Goal: Information Seeking & Learning: Learn about a topic

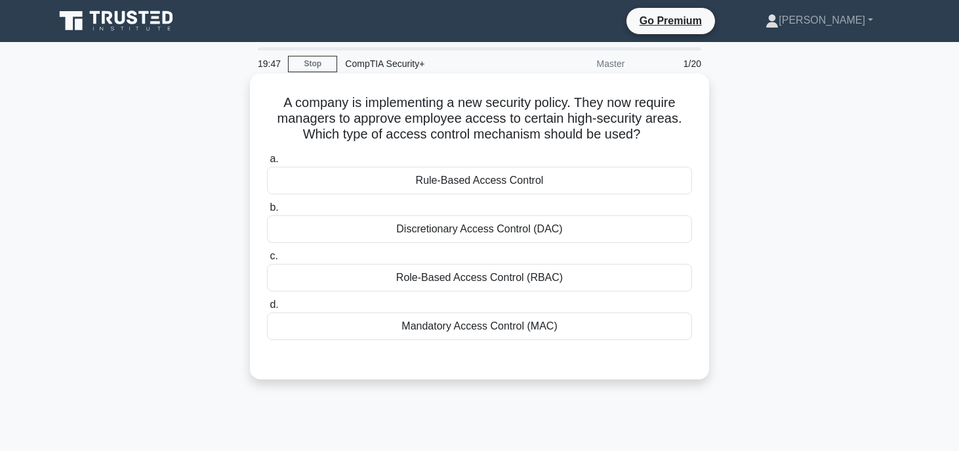
click at [621, 324] on div "Mandatory Access Control (MAC)" at bounding box center [479, 326] width 425 height 28
click at [267, 309] on input "d. Mandatory Access Control (MAC)" at bounding box center [267, 305] width 0 height 9
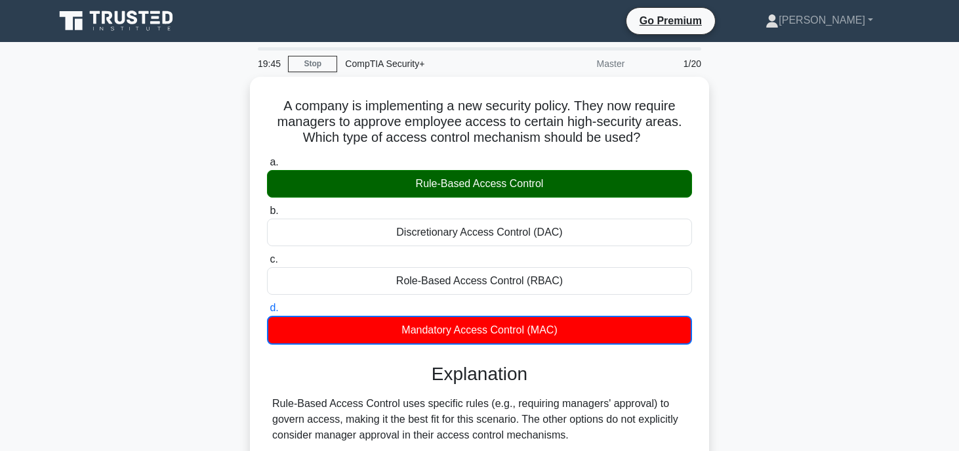
click at [267, 158] on input "a. Rule-Based Access Control" at bounding box center [267, 162] width 0 height 9
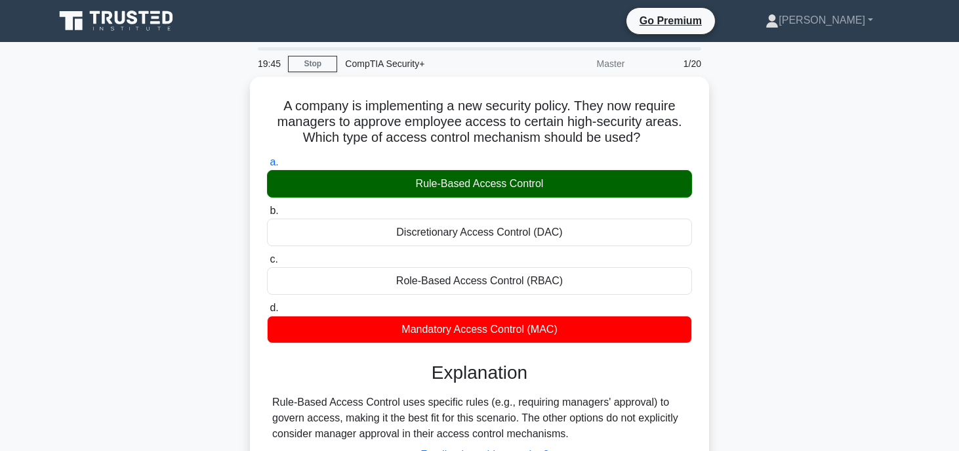
click at [267, 207] on input "b. Discretionary Access Control (DAC)" at bounding box center [267, 211] width 0 height 9
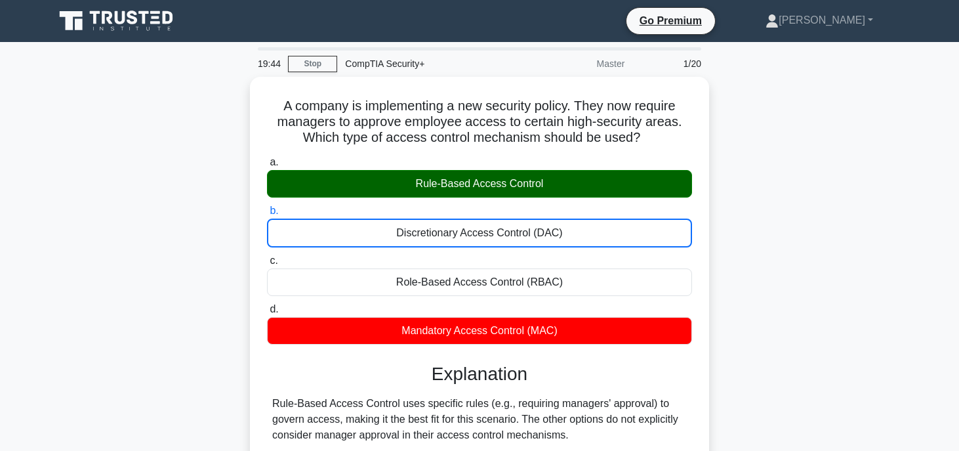
click at [929, 238] on main "19:44 Stop CompTIA Security+ Master 1/20 A company is implementing a new securi…" at bounding box center [479, 375] width 959 height 667
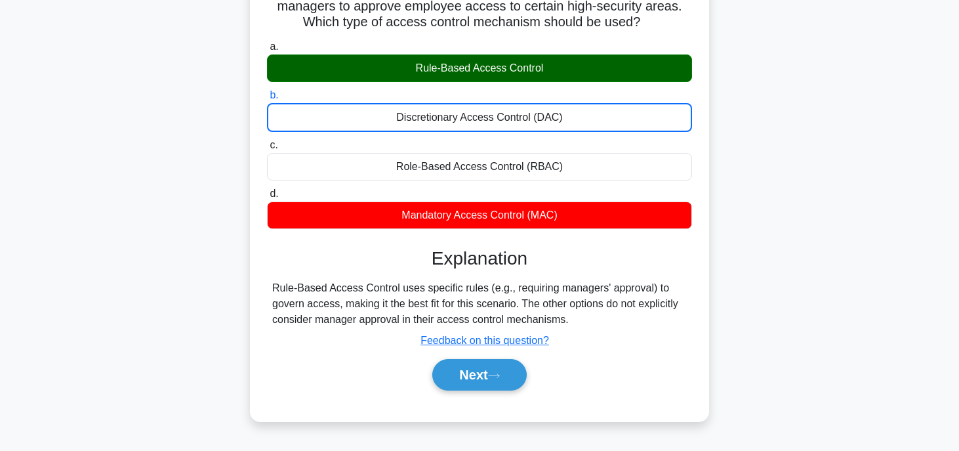
scroll to position [129, 0]
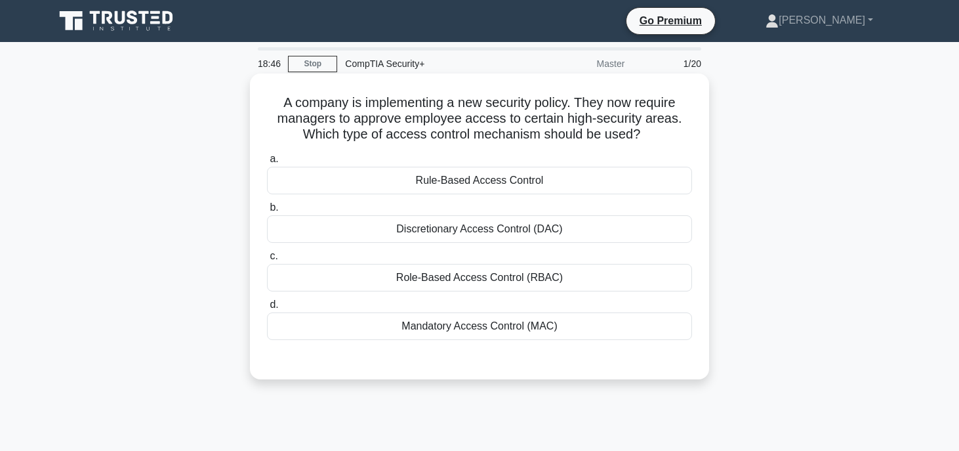
click at [301, 184] on div "Rule-Based Access Control" at bounding box center [479, 181] width 425 height 28
click at [267, 163] on input "a. Rule-Based Access Control" at bounding box center [267, 159] width 0 height 9
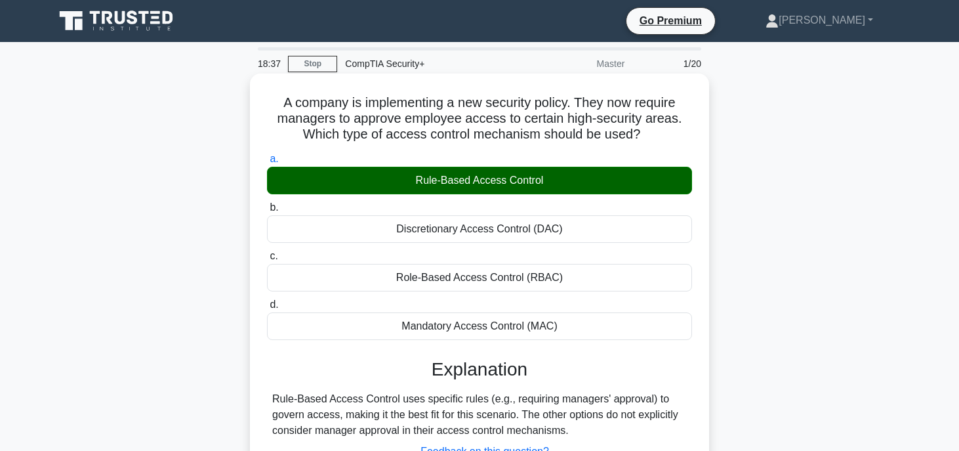
click at [267, 301] on input "d. Mandatory Access Control (MAC)" at bounding box center [267, 305] width 0 height 9
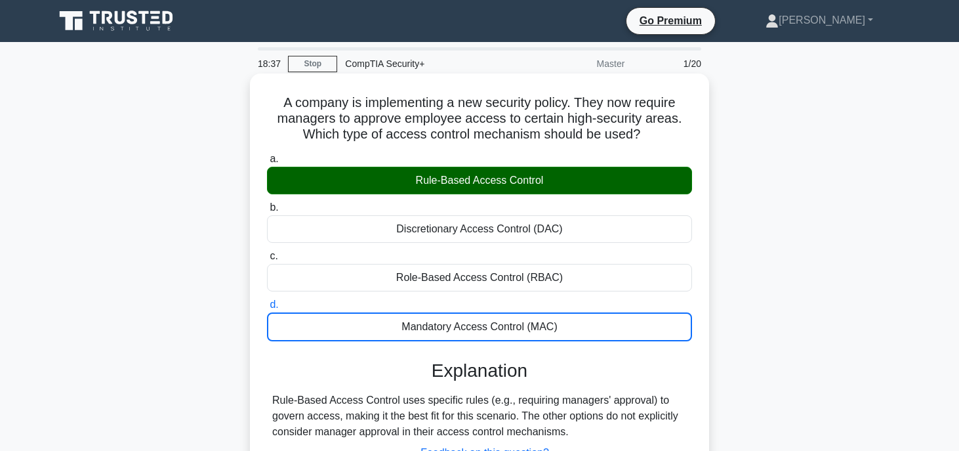
click at [267, 155] on input "a. Rule-Based Access Control" at bounding box center [267, 159] width 0 height 9
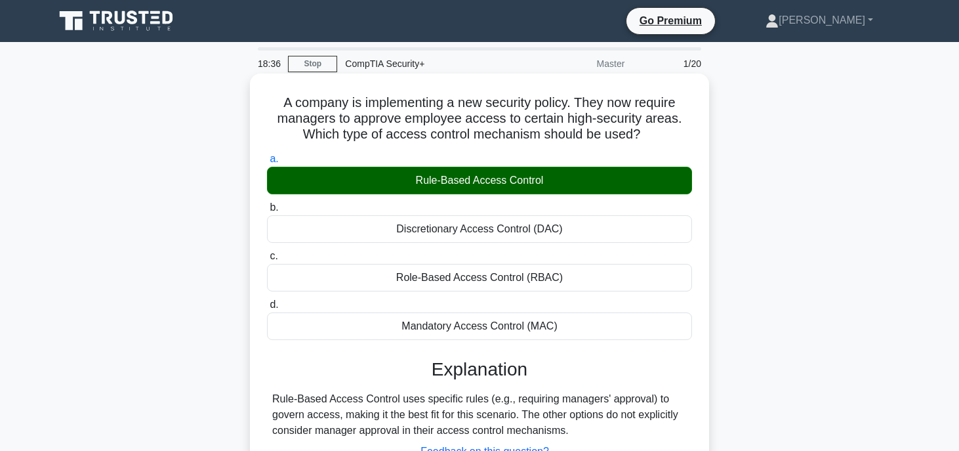
click at [267, 203] on input "b. Discretionary Access Control (DAC)" at bounding box center [267, 207] width 0 height 9
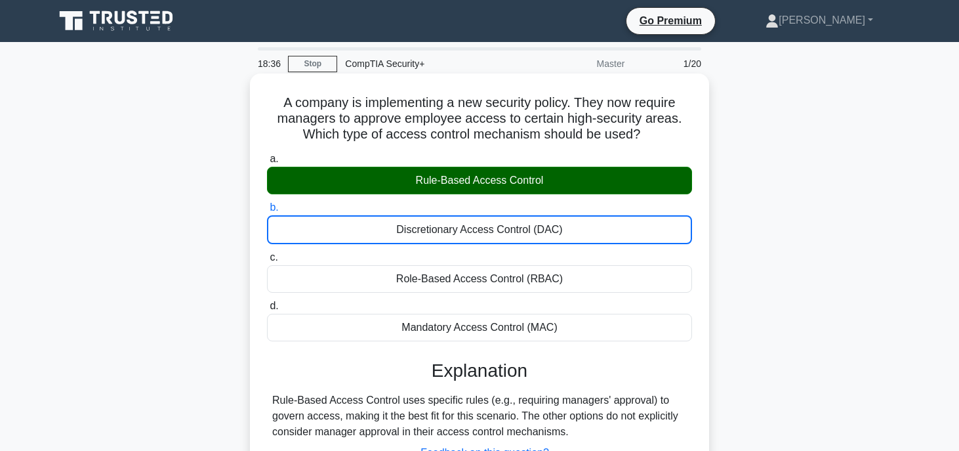
click at [267, 253] on input "c. Role-Based Access Control (RBAC)" at bounding box center [267, 257] width 0 height 9
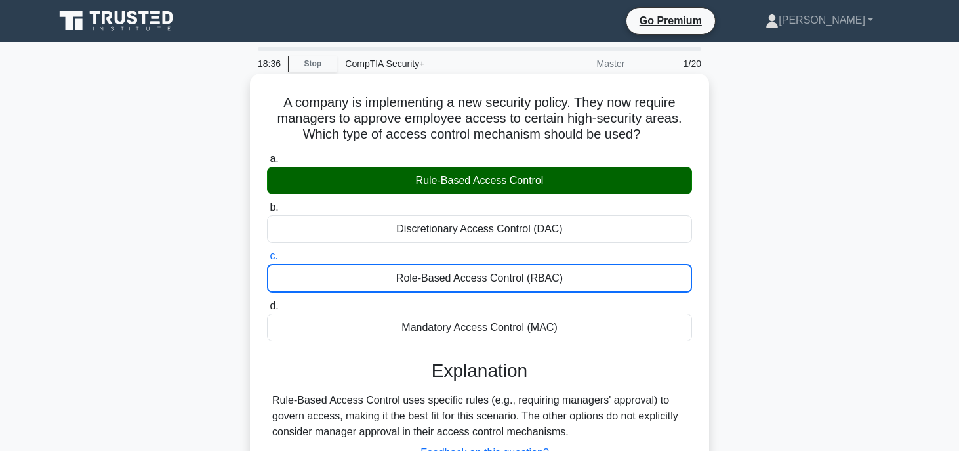
click at [267, 302] on input "d. Mandatory Access Control (MAC)" at bounding box center [267, 306] width 0 height 9
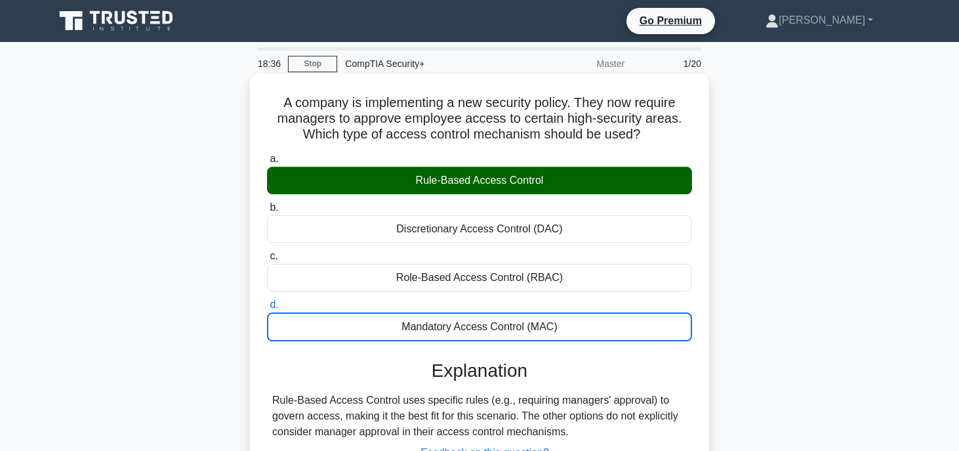
click at [267, 155] on input "a. Rule-Based Access Control" at bounding box center [267, 159] width 0 height 9
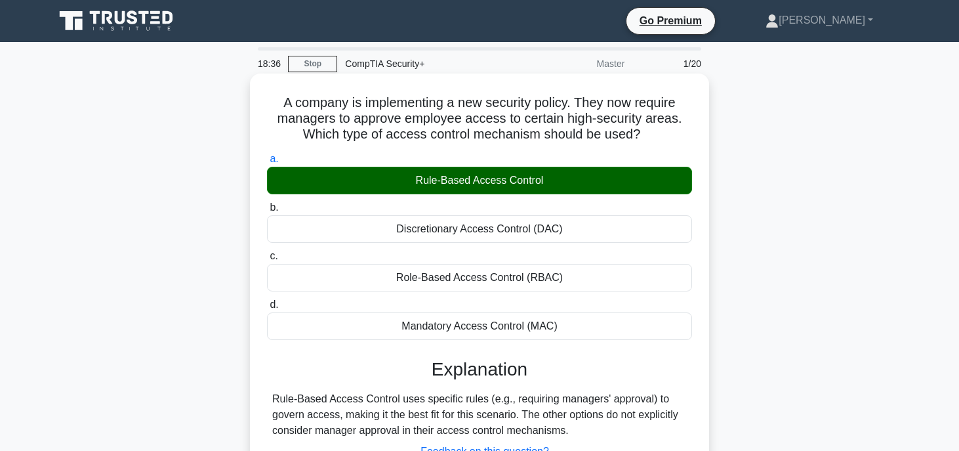
click at [267, 203] on input "b. Discretionary Access Control (DAC)" at bounding box center [267, 207] width 0 height 9
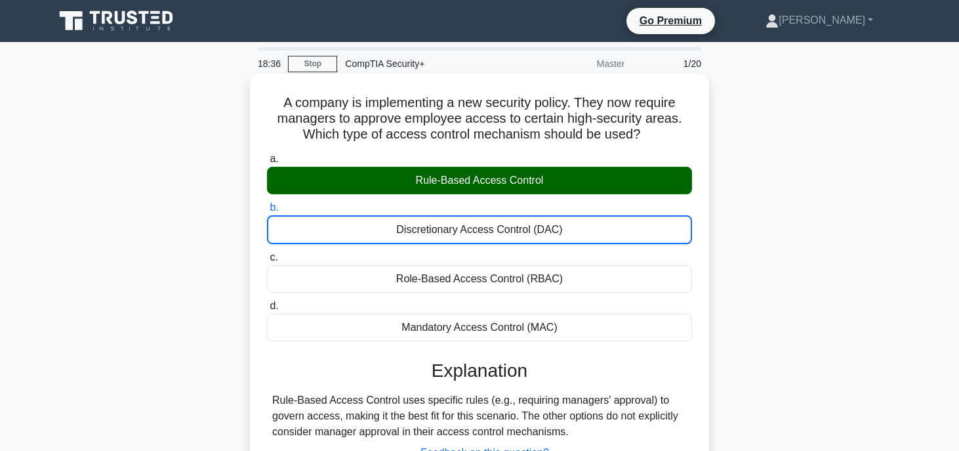
click at [267, 253] on input "c. Role-Based Access Control (RBAC)" at bounding box center [267, 257] width 0 height 9
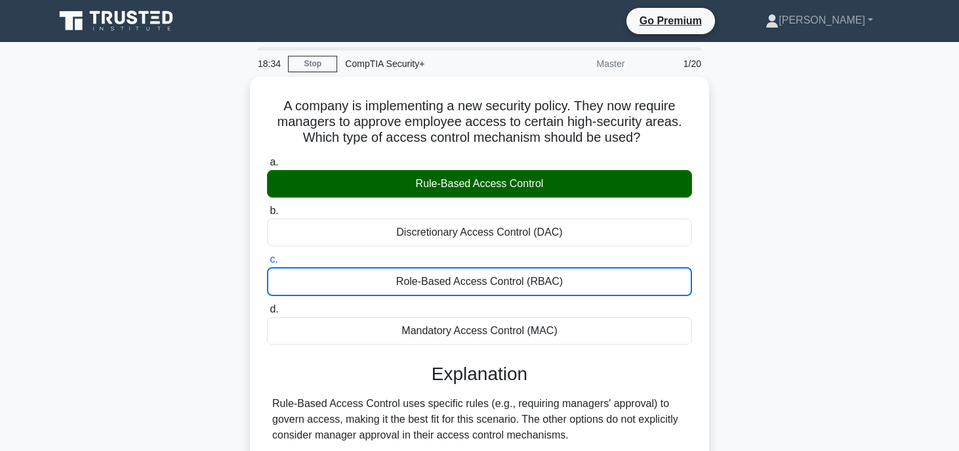
click at [854, 332] on div "A company is implementing a new security policy. They now require managers to a…" at bounding box center [480, 315] width 866 height 476
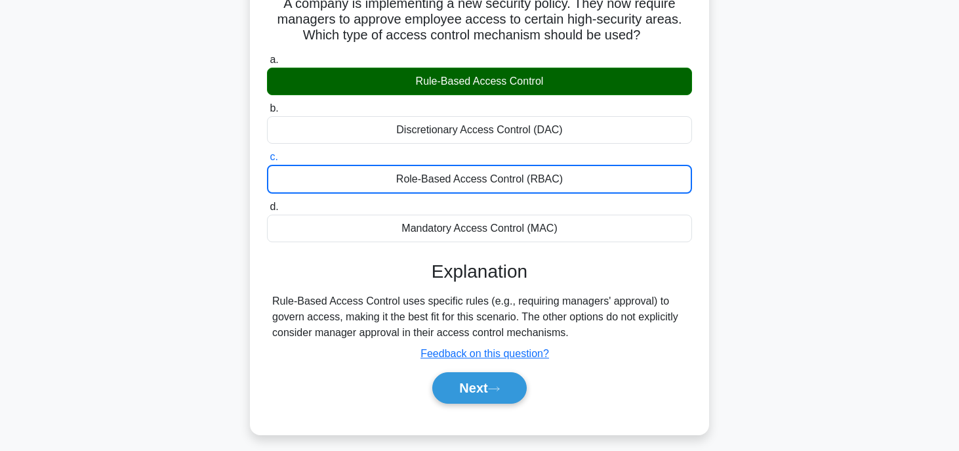
scroll to position [104, 0]
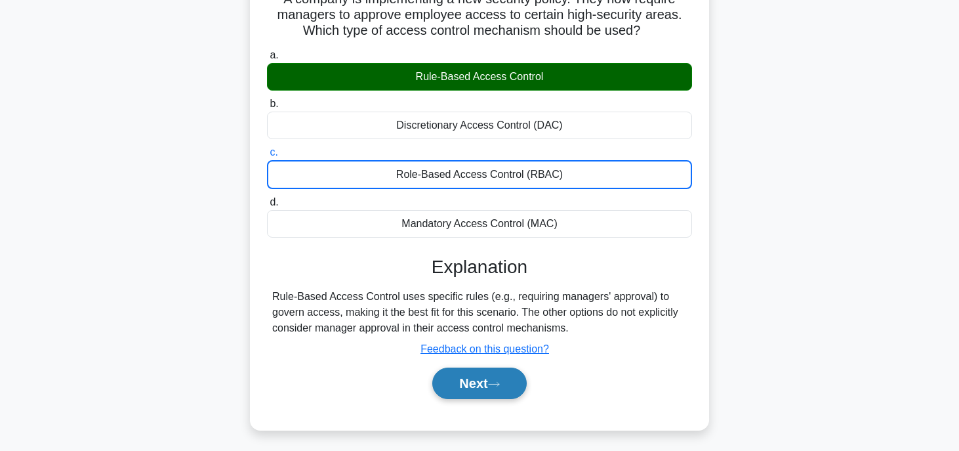
click at [445, 384] on button "Next" at bounding box center [479, 382] width 94 height 31
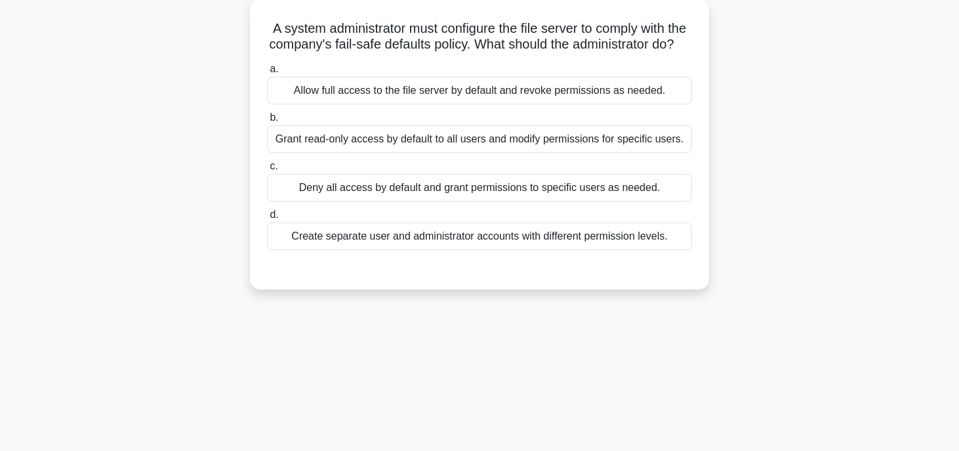
scroll to position [26, 0]
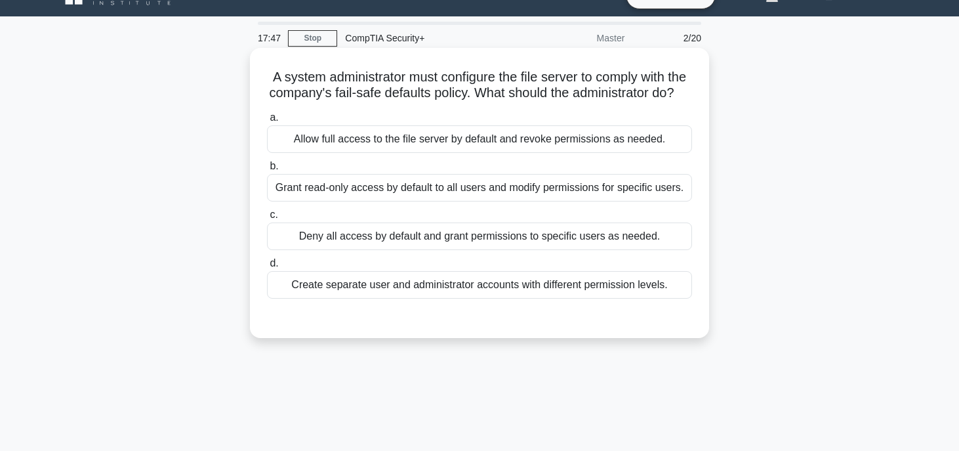
click at [375, 231] on div "Deny all access by default and grant permissions to specific users as needed." at bounding box center [479, 236] width 425 height 28
click at [267, 219] on input "c. Deny all access by default and grant permissions to specific users as needed." at bounding box center [267, 215] width 0 height 9
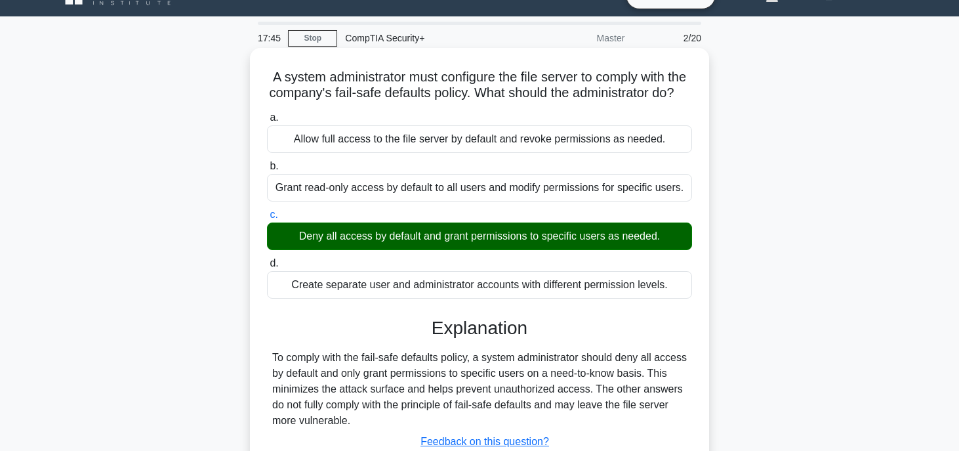
click at [267, 259] on input "d. Create separate user and administrator accounts with different permission le…" at bounding box center [267, 263] width 0 height 9
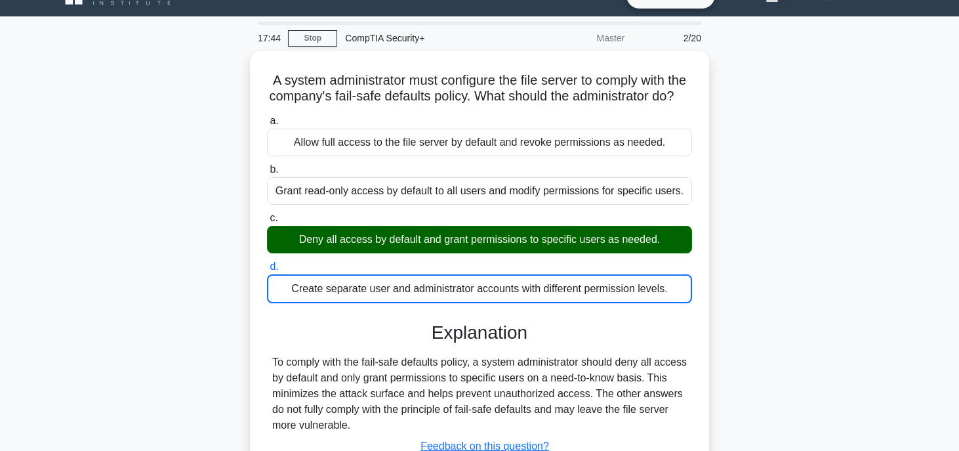
click at [957, 99] on main "17:44 Stop CompTIA Security+ Master 2/20 A system administrator must configure …" at bounding box center [479, 349] width 959 height 667
click at [901, 114] on div "A system administrator must configure the file server to comply with the compan…" at bounding box center [480, 297] width 866 height 492
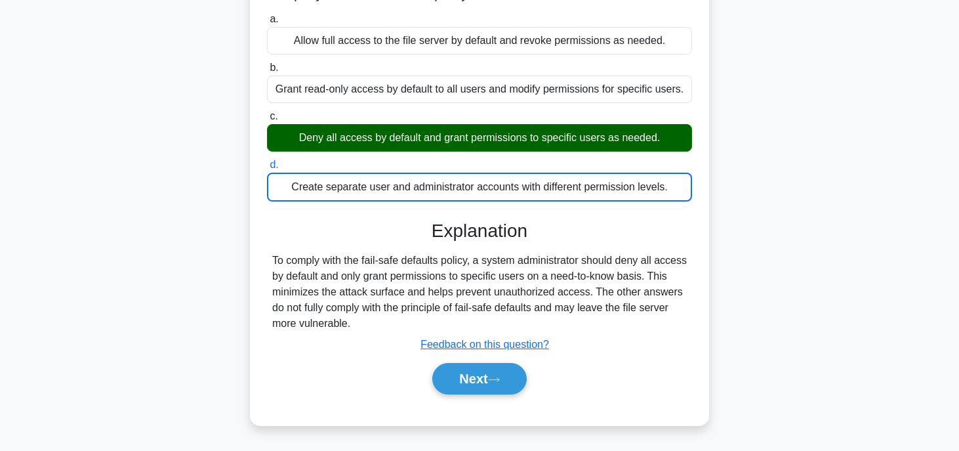
scroll to position [129, 0]
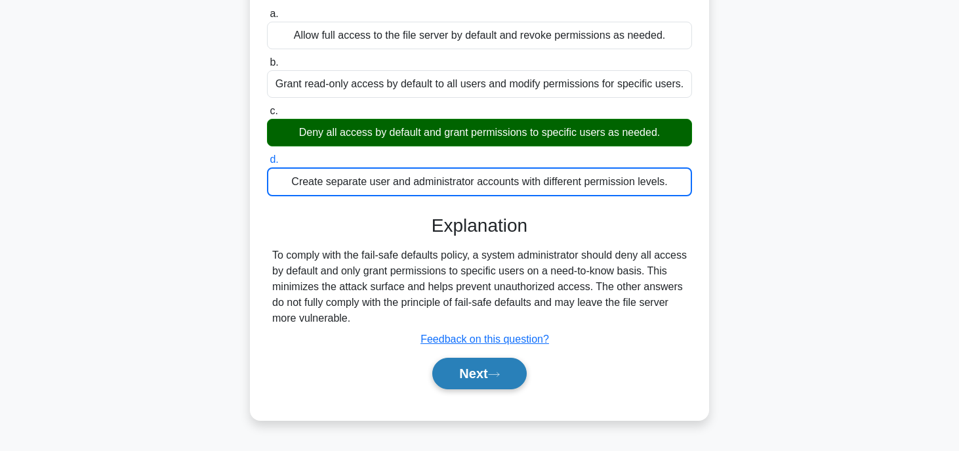
click at [459, 364] on button "Next" at bounding box center [479, 373] width 94 height 31
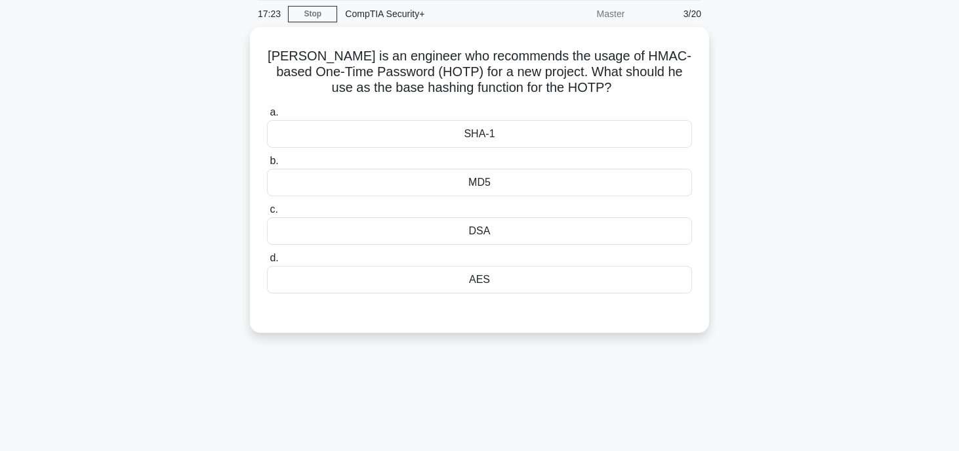
scroll to position [26, 0]
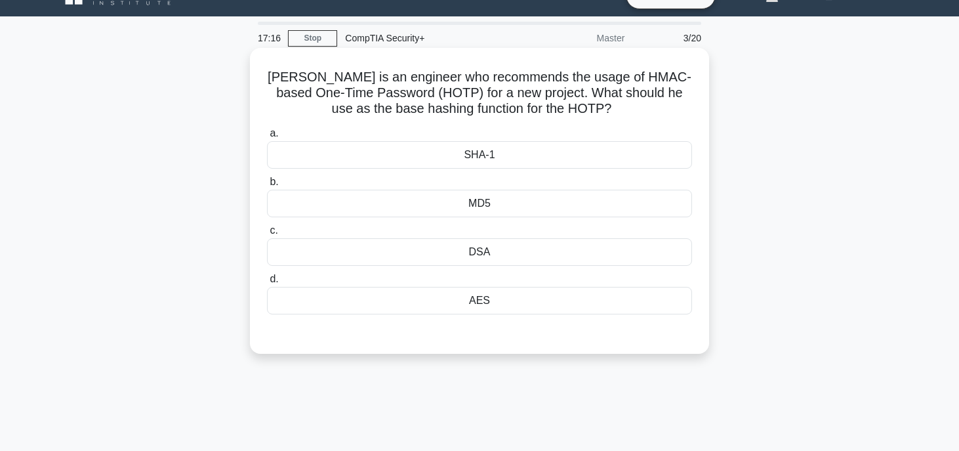
click at [453, 147] on div "SHA-1" at bounding box center [479, 155] width 425 height 28
click at [267, 138] on input "a. SHA-1" at bounding box center [267, 133] width 0 height 9
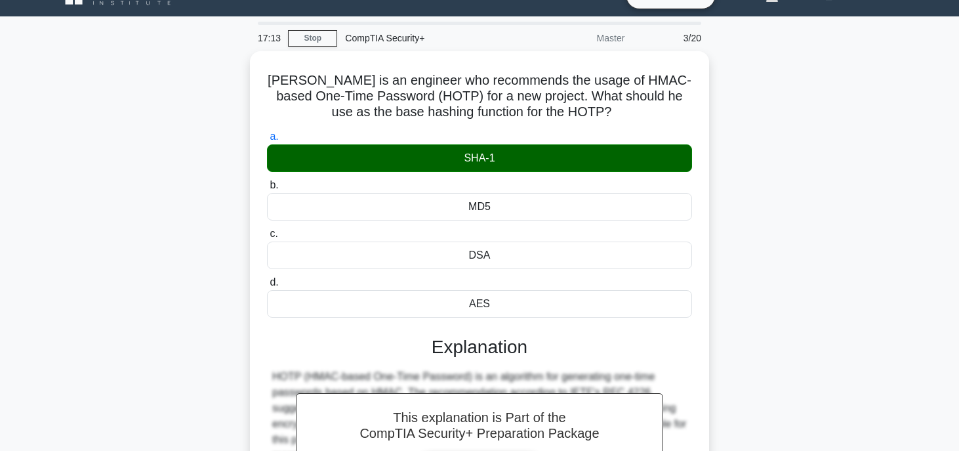
click at [267, 181] on input "b. MD5" at bounding box center [267, 185] width 0 height 9
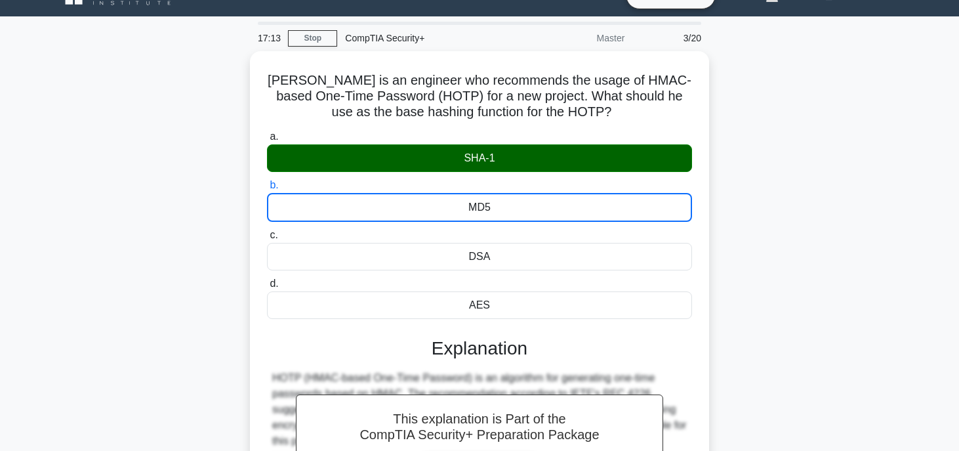
click at [267, 231] on input "c. DSA" at bounding box center [267, 235] width 0 height 9
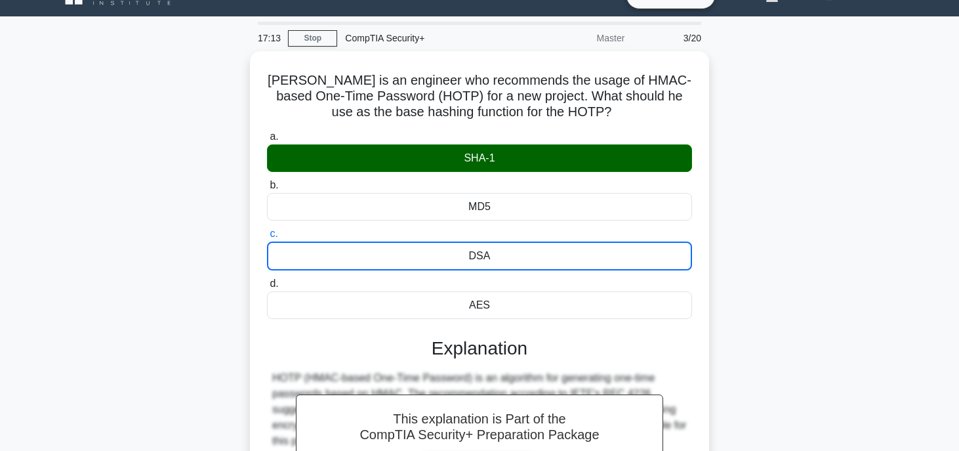
click at [267, 280] on input "d. AES" at bounding box center [267, 284] width 0 height 9
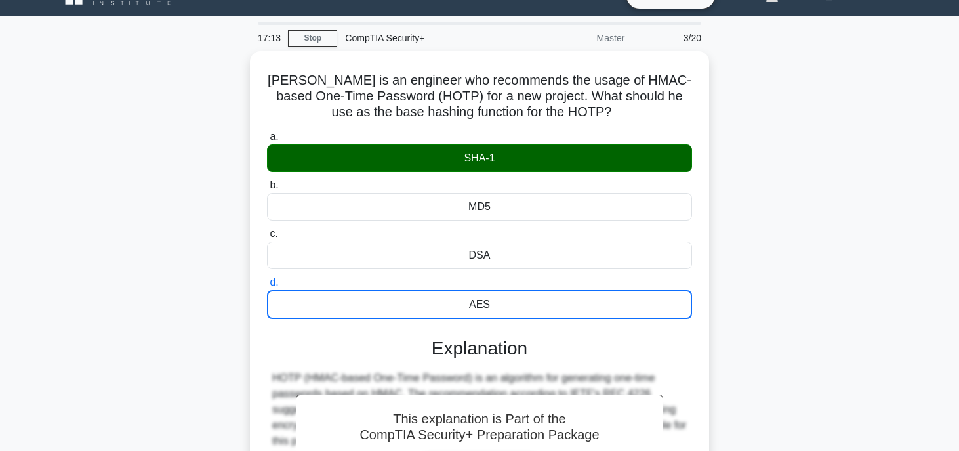
click at [267, 133] on input "a. SHA-1" at bounding box center [267, 137] width 0 height 9
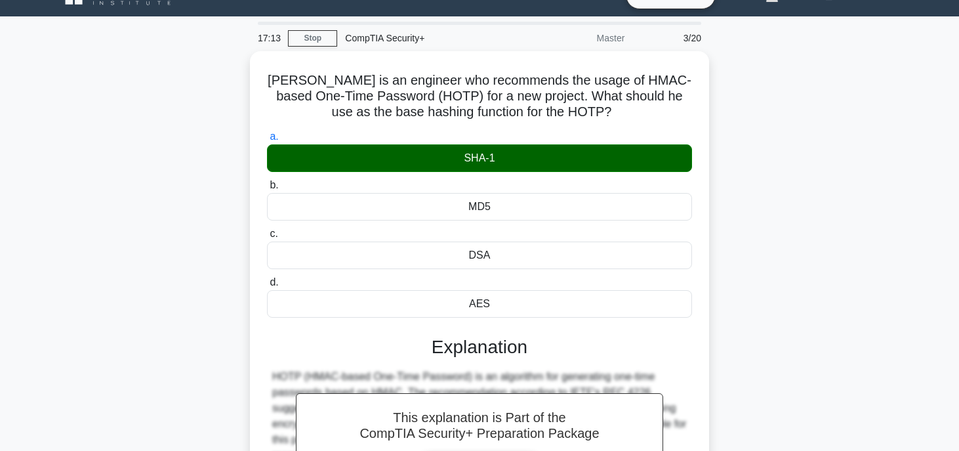
click at [267, 181] on input "b. MD5" at bounding box center [267, 185] width 0 height 9
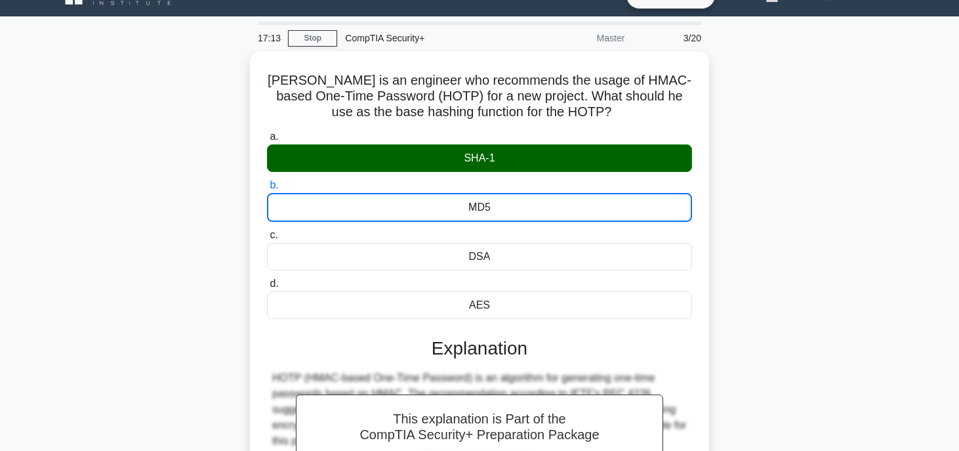
click at [267, 231] on input "c. DSA" at bounding box center [267, 235] width 0 height 9
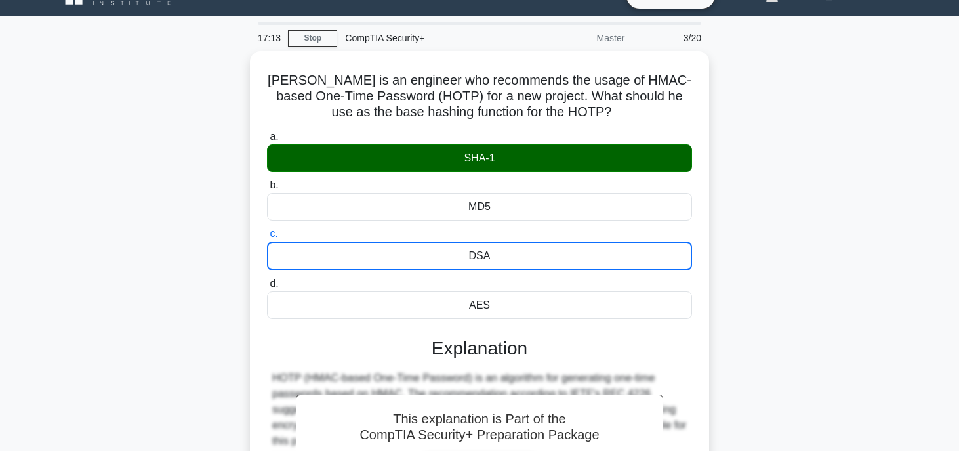
click at [267, 280] on input "d. AES" at bounding box center [267, 284] width 0 height 9
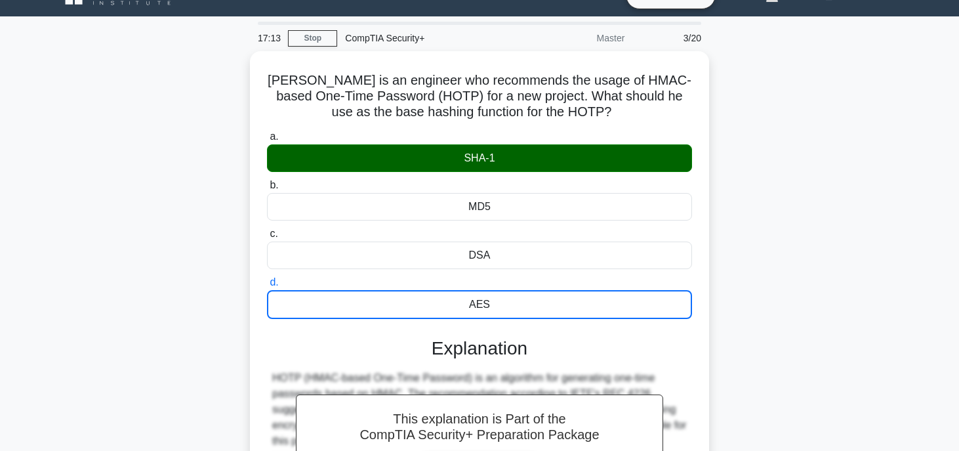
click at [267, 133] on input "a. SHA-1" at bounding box center [267, 137] width 0 height 9
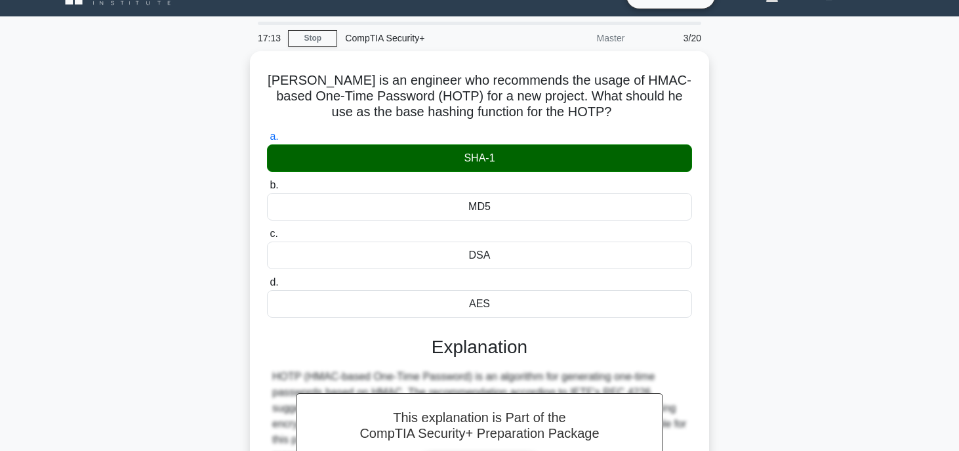
click at [267, 181] on input "b. MD5" at bounding box center [267, 185] width 0 height 9
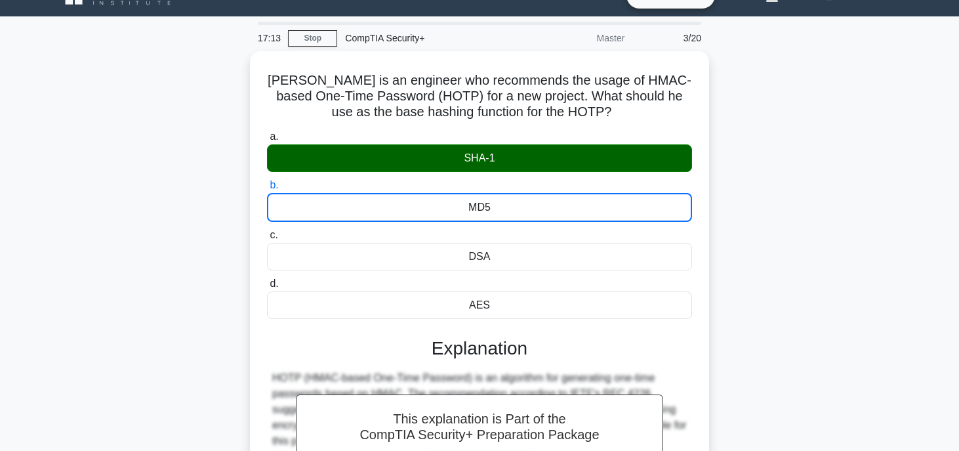
click at [267, 231] on input "c. DSA" at bounding box center [267, 235] width 0 height 9
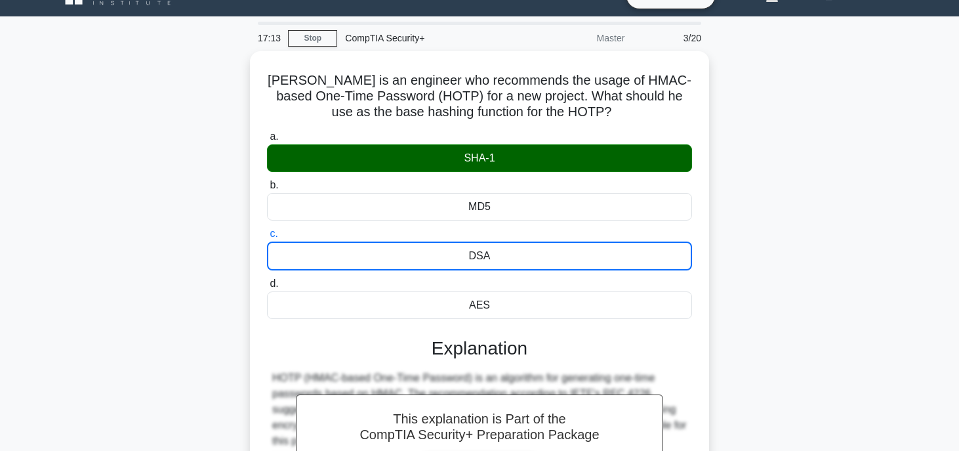
click at [267, 280] on input "d. AES" at bounding box center [267, 284] width 0 height 9
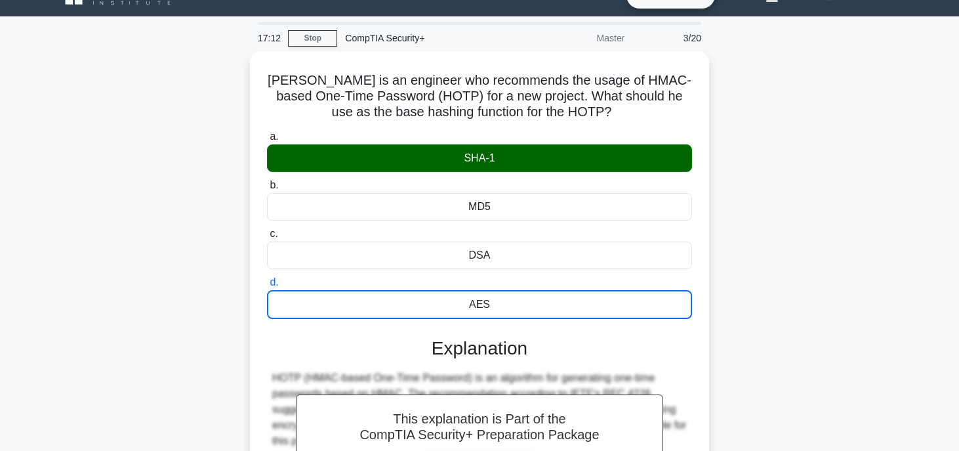
click at [267, 133] on input "a. SHA-1" at bounding box center [267, 137] width 0 height 9
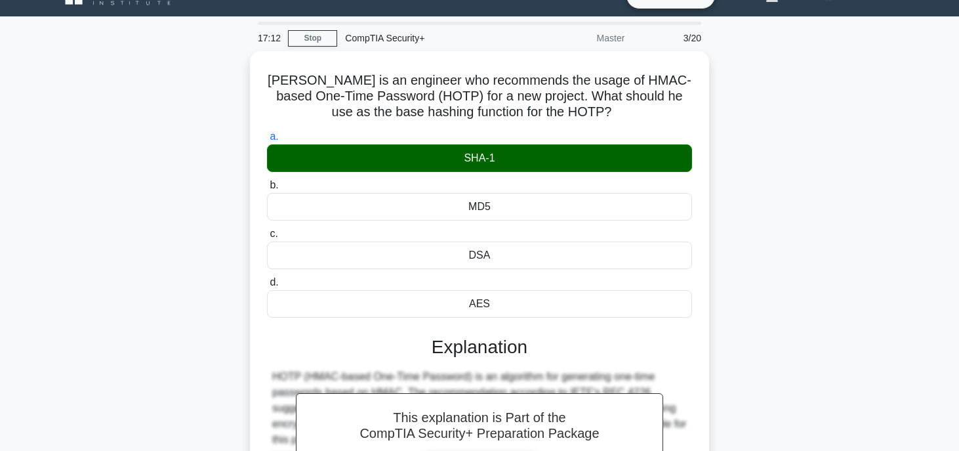
click at [267, 181] on input "b. MD5" at bounding box center [267, 185] width 0 height 9
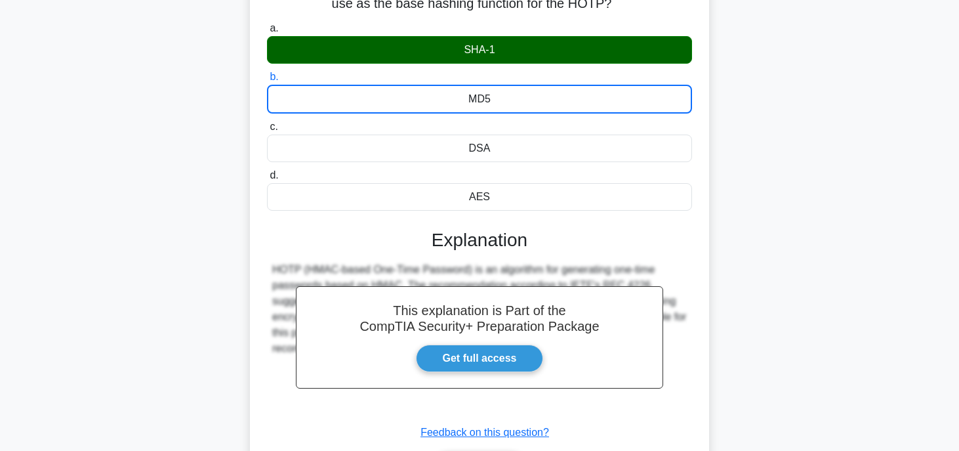
scroll to position [144, 0]
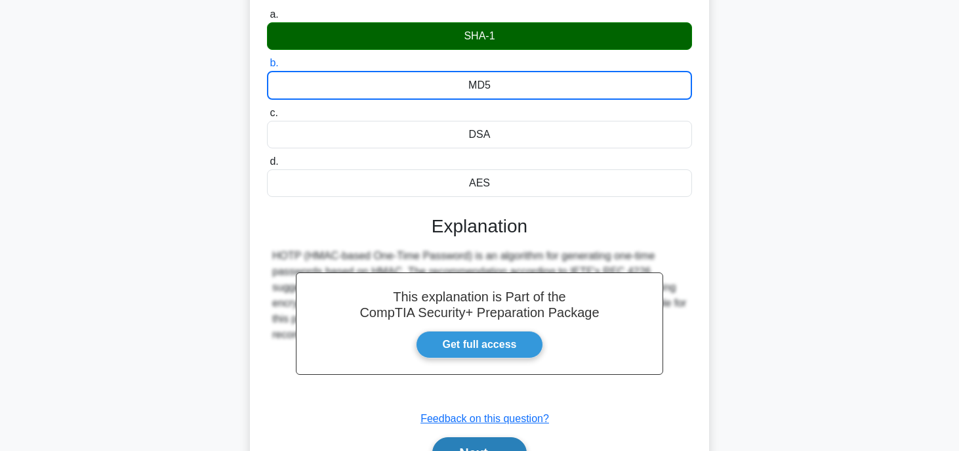
click at [505, 441] on button "Next" at bounding box center [479, 452] width 94 height 31
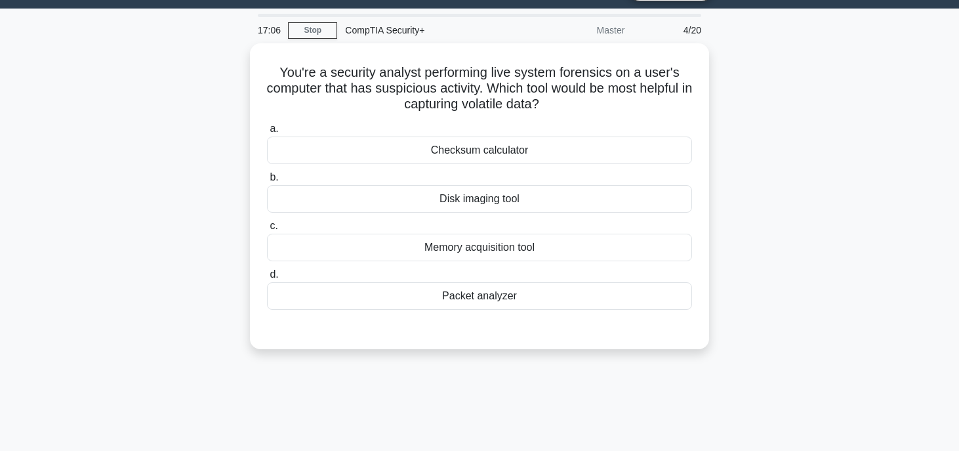
scroll to position [14, 0]
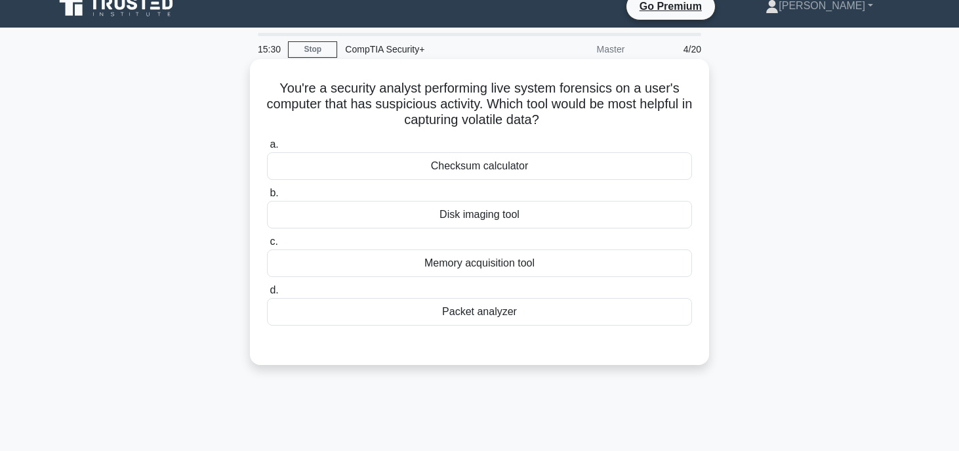
click at [612, 165] on div "Checksum calculator" at bounding box center [479, 166] width 425 height 28
click at [267, 149] on input "a. Checksum calculator" at bounding box center [267, 144] width 0 height 9
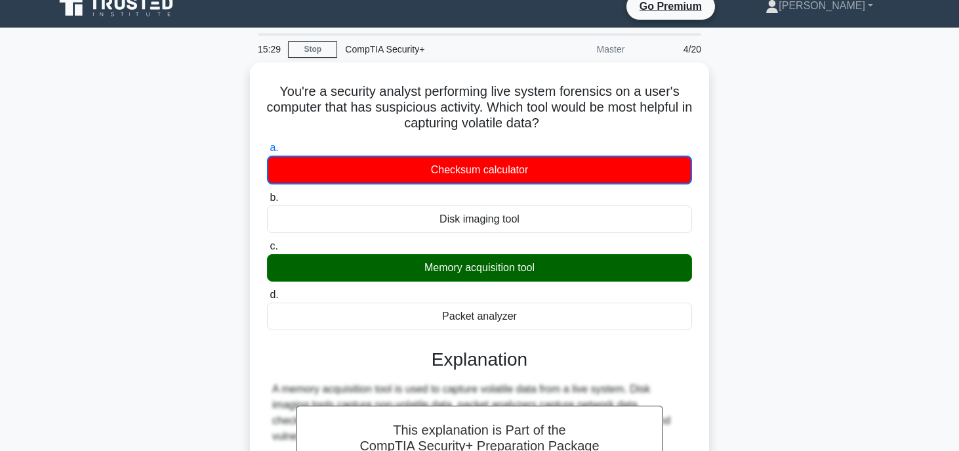
click at [267, 194] on input "b. Disk imaging tool" at bounding box center [267, 198] width 0 height 9
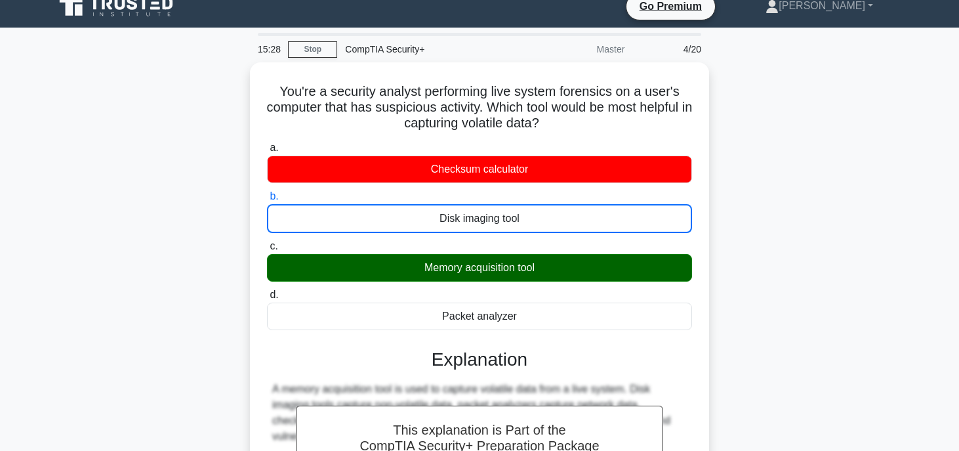
click at [267, 242] on input "c. Memory acquisition tool" at bounding box center [267, 246] width 0 height 9
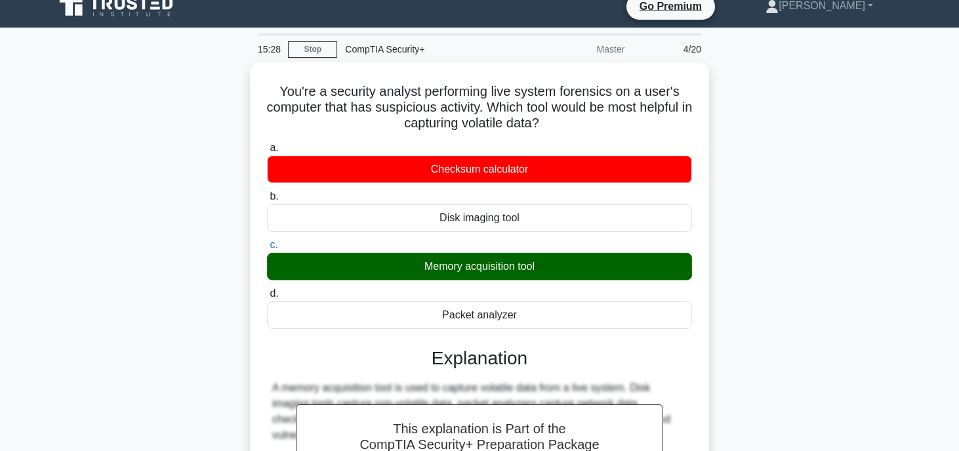
click at [267, 289] on input "d. Packet analyzer" at bounding box center [267, 293] width 0 height 9
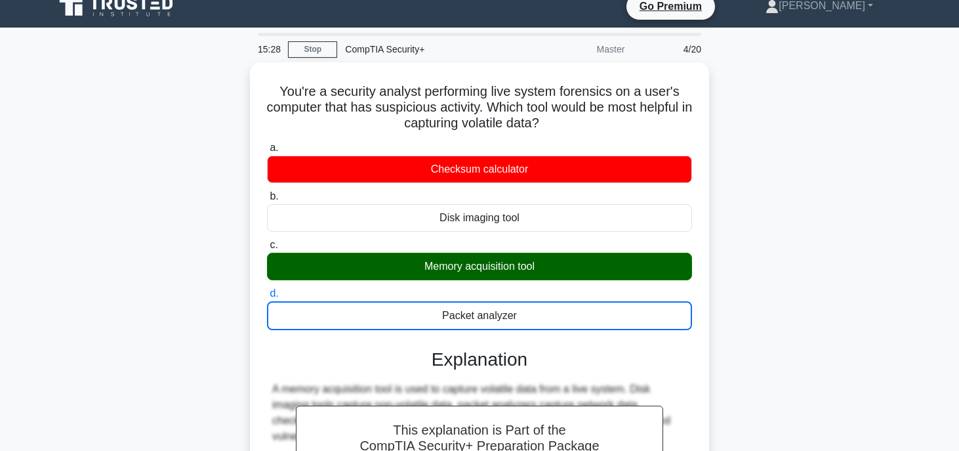
click at [740, 231] on div "You're a security analyst performing live system forensics on a user's computer…" at bounding box center [480, 355] width 866 height 586
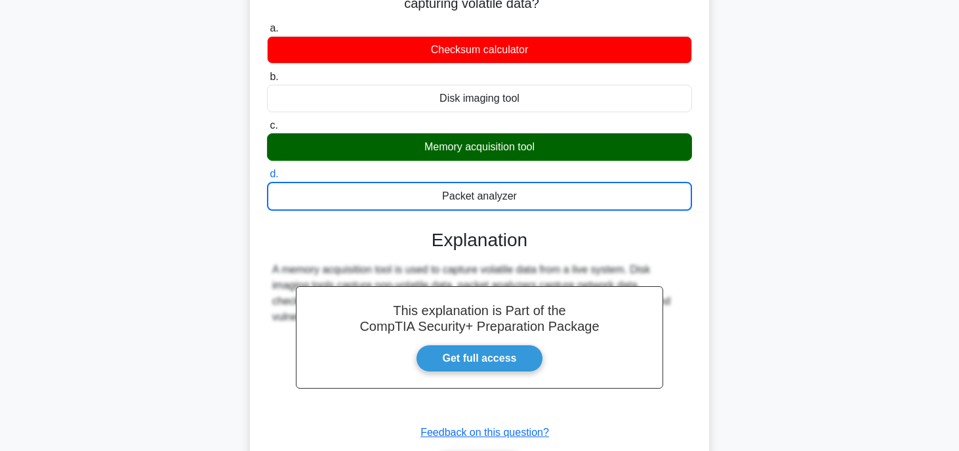
scroll to position [197, 0]
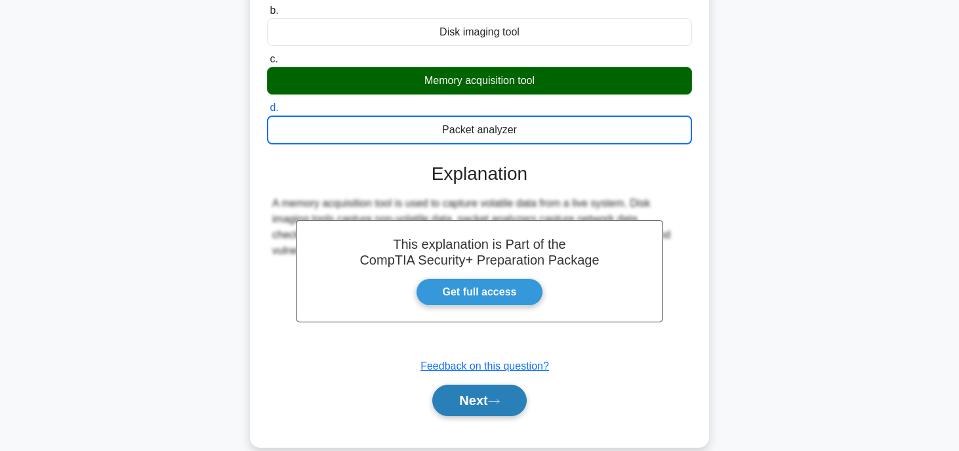
click at [482, 404] on button "Next" at bounding box center [479, 400] width 94 height 31
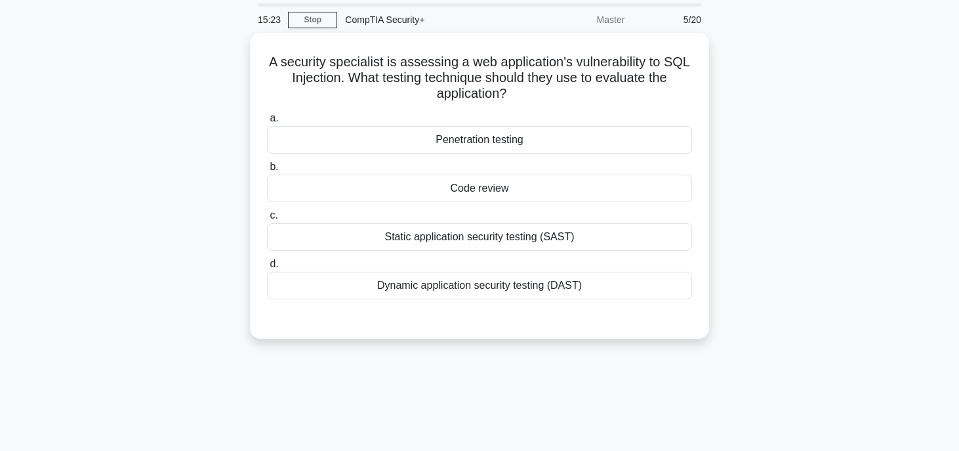
scroll to position [41, 0]
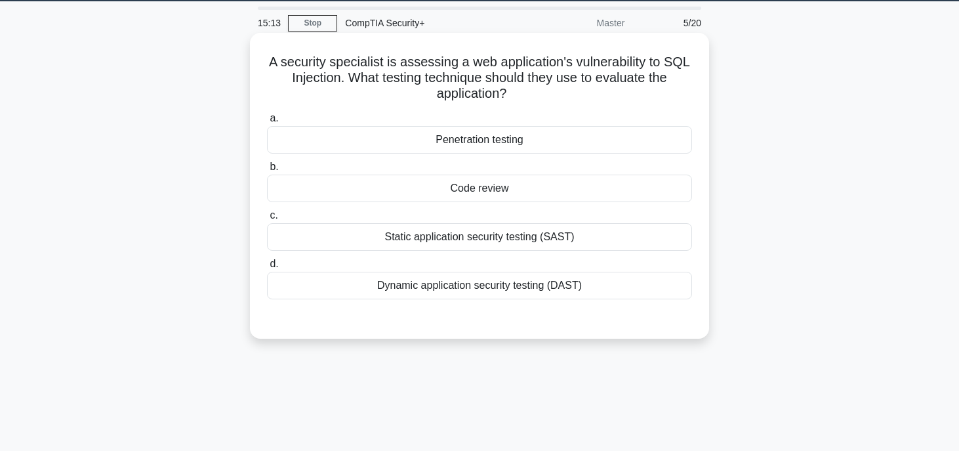
click at [554, 151] on div "Penetration testing" at bounding box center [479, 140] width 425 height 28
click at [267, 123] on input "a. Penetration testing" at bounding box center [267, 118] width 0 height 9
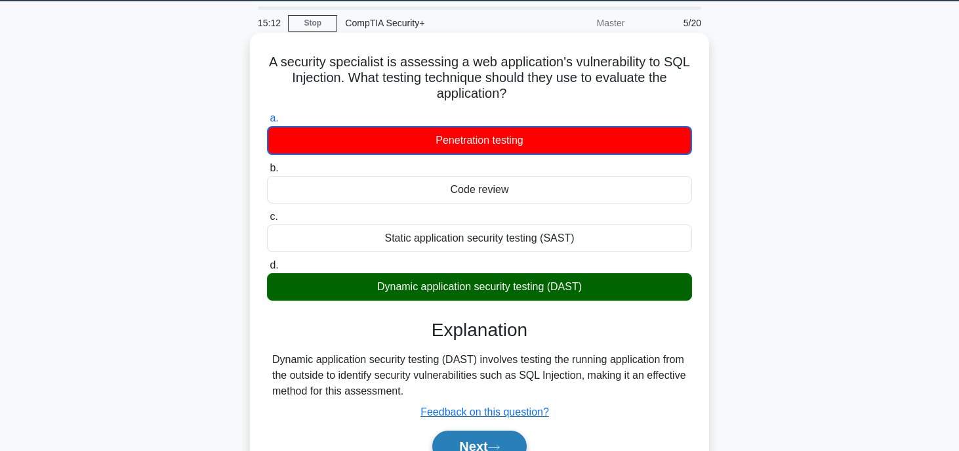
click at [457, 431] on button "Next" at bounding box center [479, 445] width 94 height 31
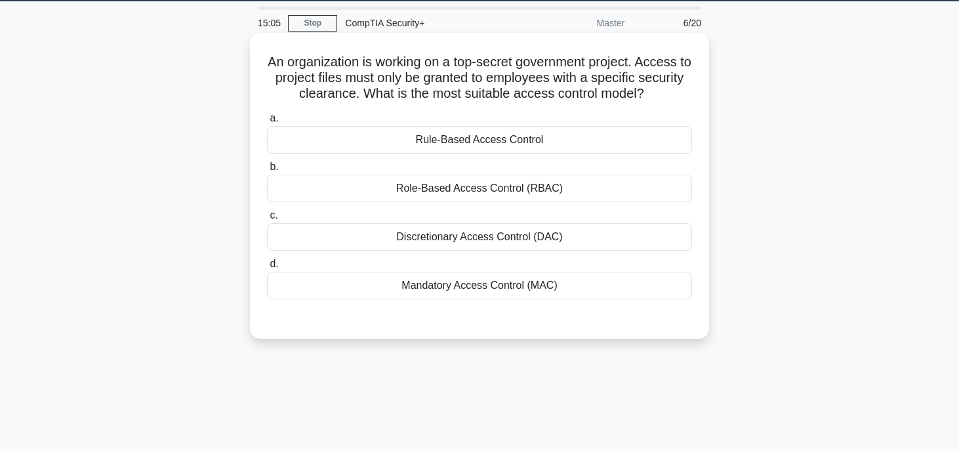
click at [503, 188] on div "Role-Based Access Control (RBAC)" at bounding box center [479, 189] width 425 height 28
click at [267, 171] on input "b. Role-Based Access Control (RBAC)" at bounding box center [267, 167] width 0 height 9
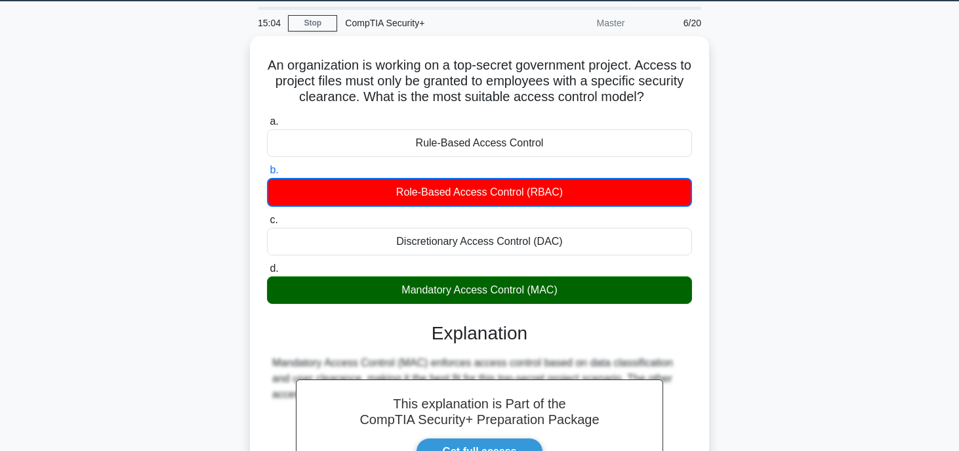
click at [764, 249] on div "An organization is working on a top-secret government project. Access to projec…" at bounding box center [480, 329] width 866 height 586
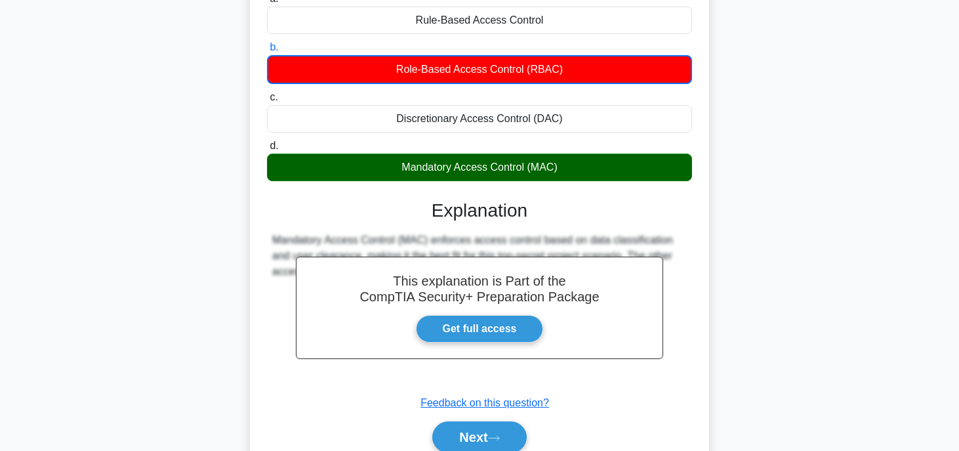
scroll to position [171, 0]
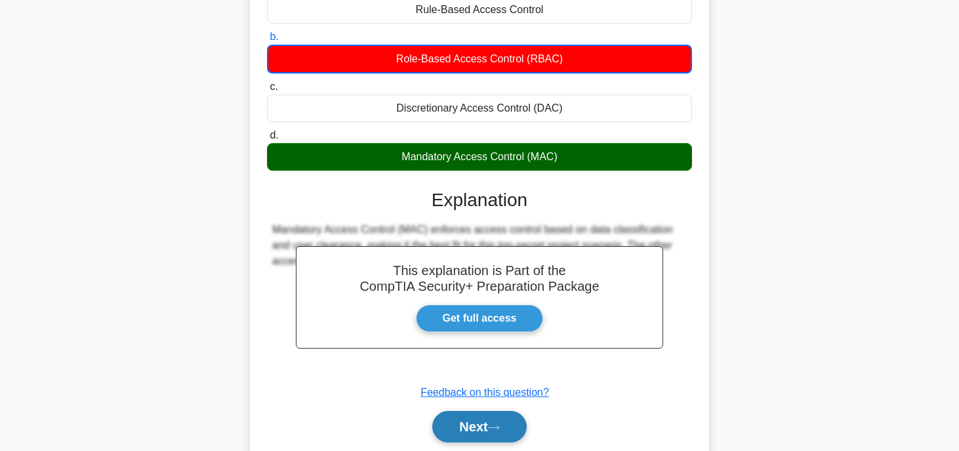
click at [476, 412] on button "Next" at bounding box center [479, 426] width 94 height 31
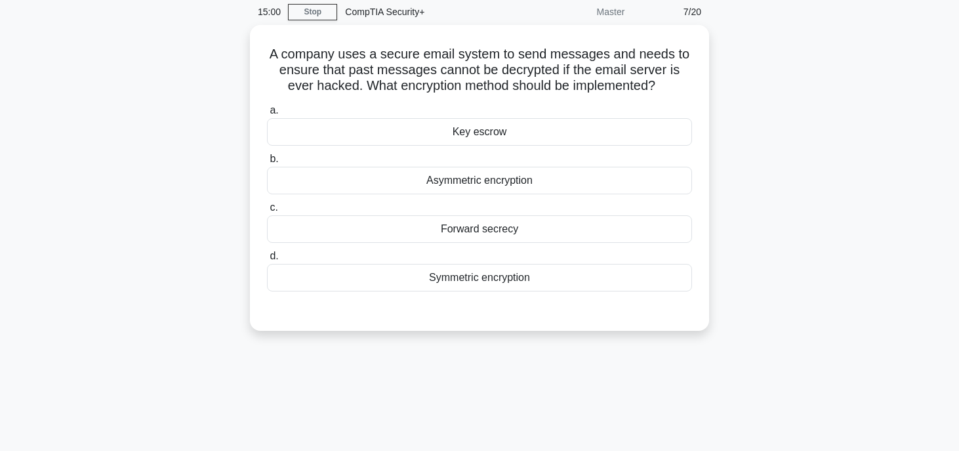
scroll to position [0, 0]
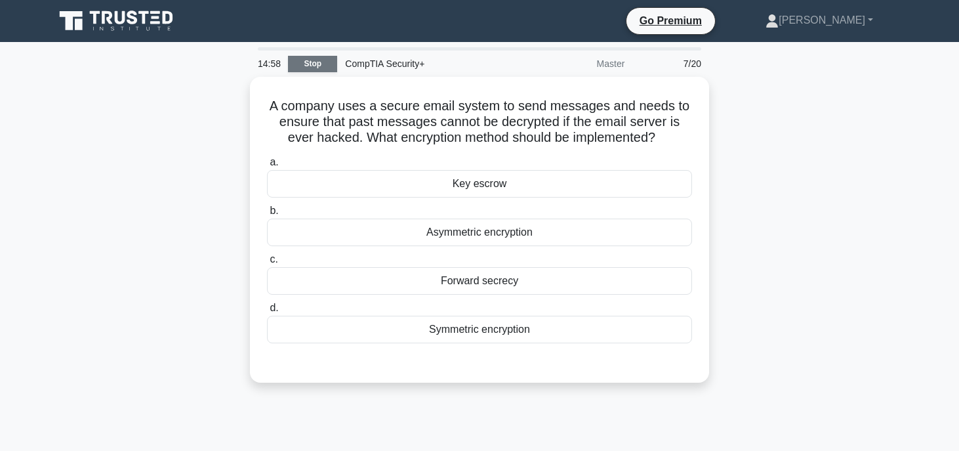
click at [320, 58] on link "Stop" at bounding box center [312, 64] width 49 height 16
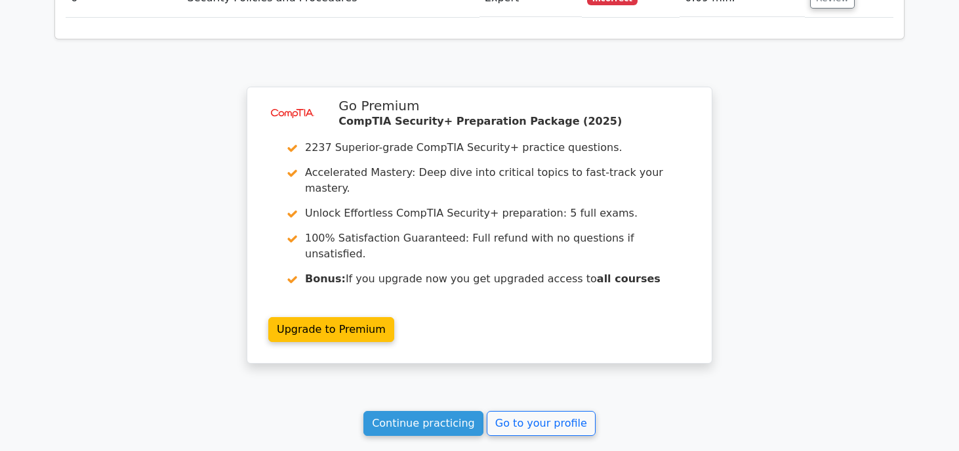
scroll to position [1715, 0]
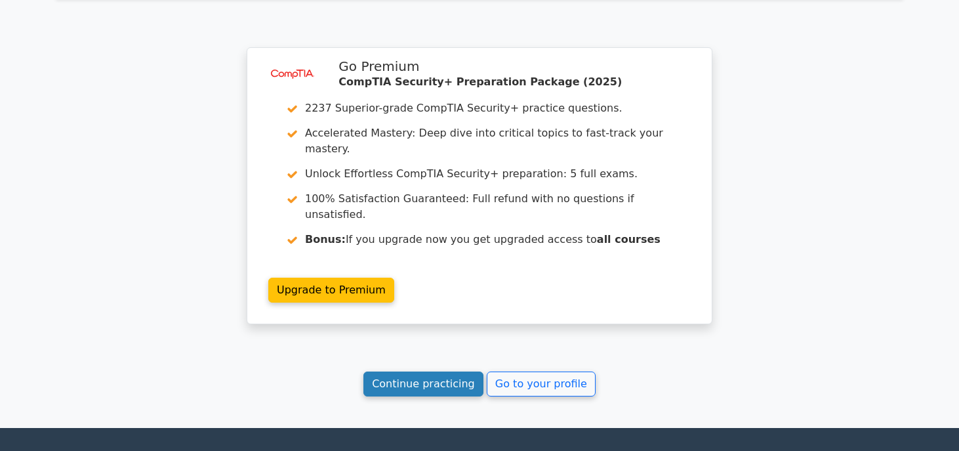
click at [421, 371] on link "Continue practicing" at bounding box center [424, 383] width 120 height 25
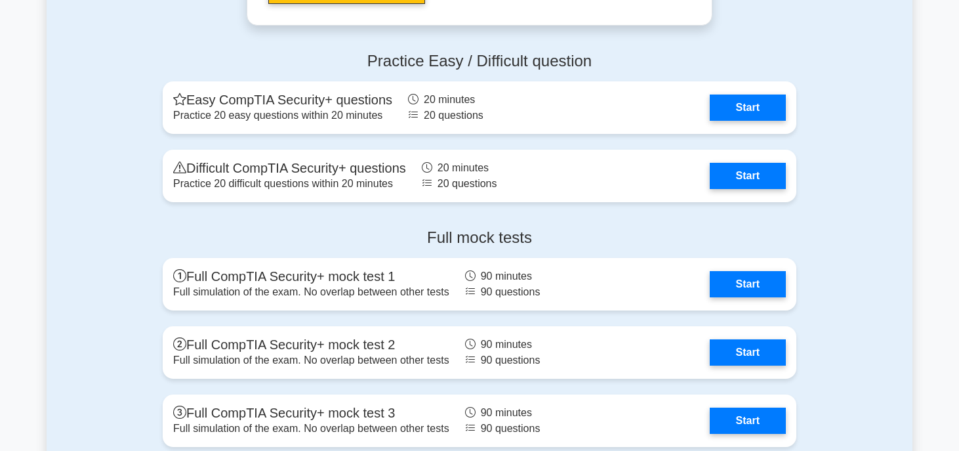
scroll to position [3303, 0]
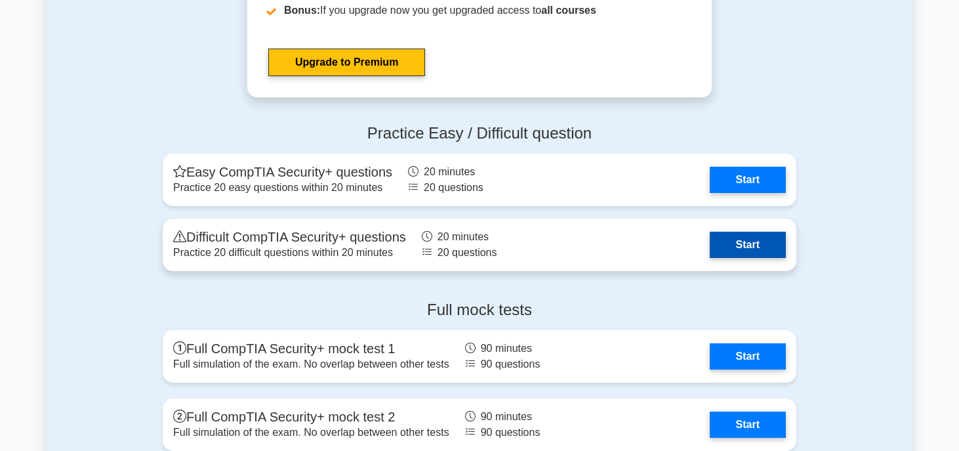
click at [736, 244] on link "Start" at bounding box center [748, 245] width 76 height 26
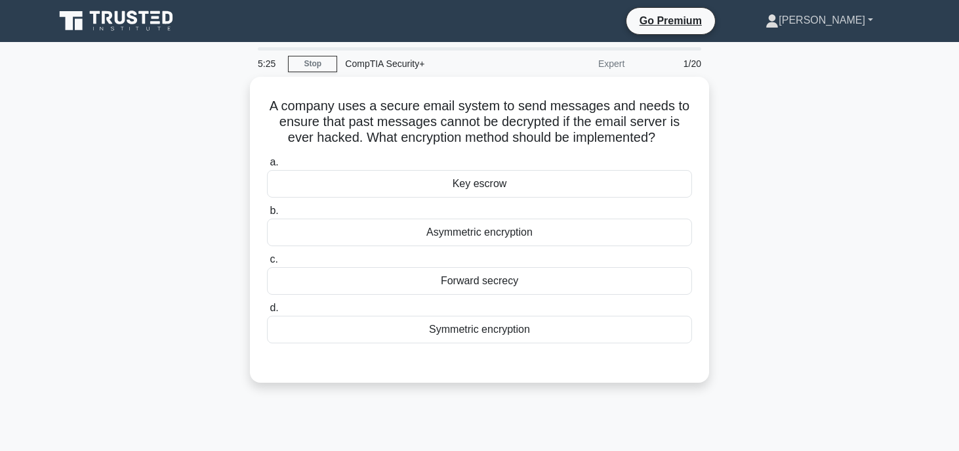
click at [805, 13] on link "[PERSON_NAME]" at bounding box center [819, 20] width 171 height 26
click at [805, 45] on link "Profile" at bounding box center [787, 51] width 104 height 21
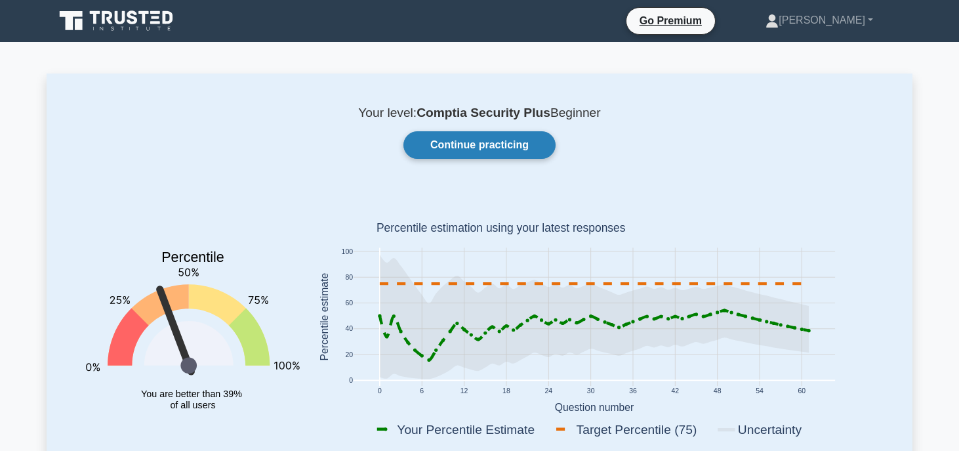
click at [527, 148] on link "Continue practicing" at bounding box center [480, 145] width 152 height 28
